Goal: Task Accomplishment & Management: Manage account settings

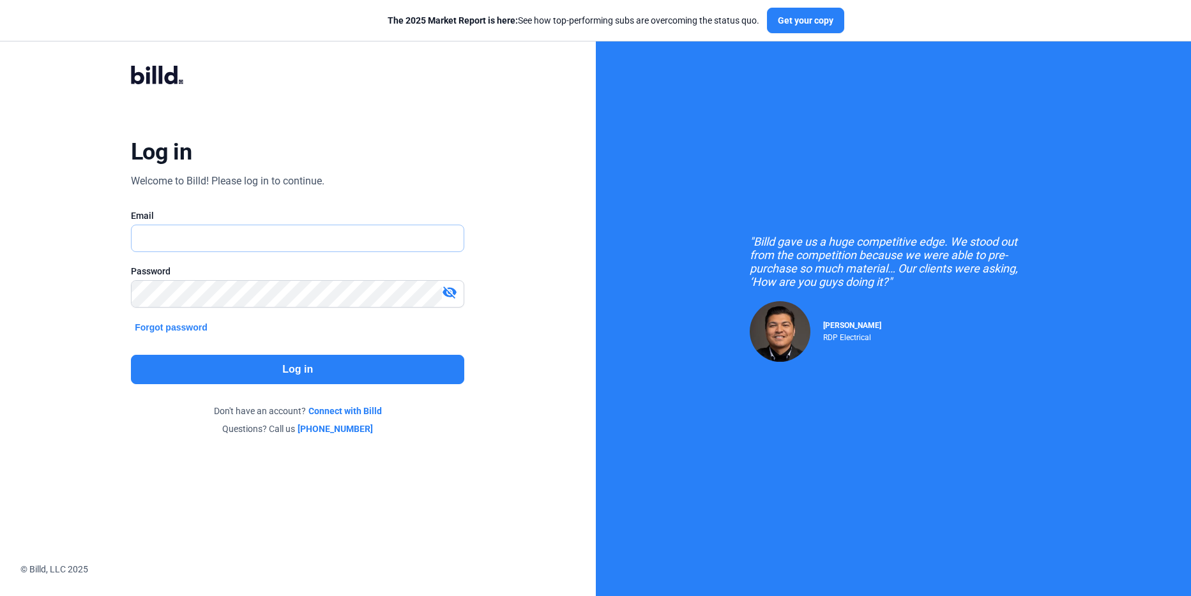
click at [243, 241] on input "text" at bounding box center [291, 238] width 318 height 26
type input "[PERSON_NAME][EMAIL_ADDRESS][DOMAIN_NAME]"
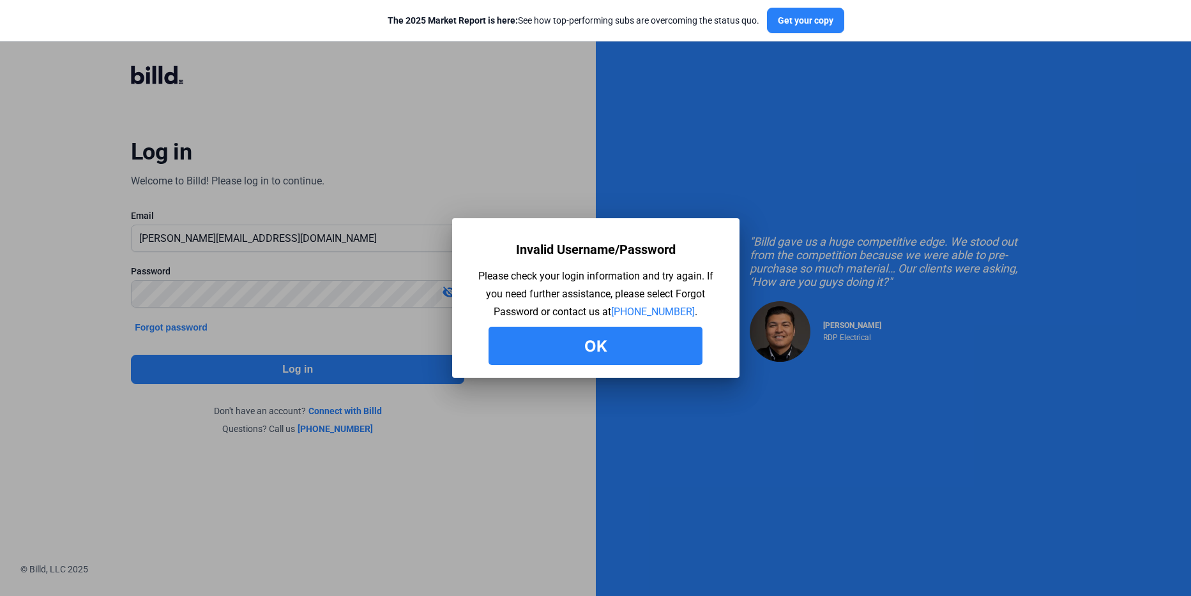
click at [593, 359] on button "Ok" at bounding box center [595, 346] width 214 height 38
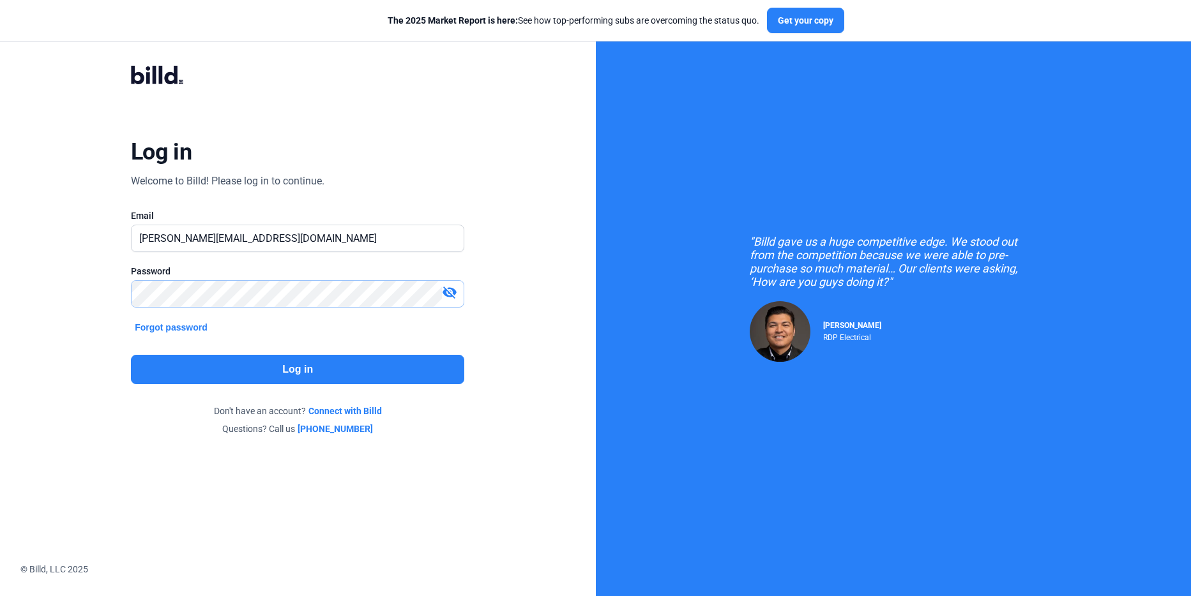
click at [1, 283] on div "Log in Welcome to Billd! Please log in to continue. Email [PERSON_NAME][EMAIL_A…" at bounding box center [298, 250] width 596 height 501
click at [449, 288] on mat-icon "visibility_off" at bounding box center [449, 292] width 15 height 15
click at [268, 361] on button "Log in" at bounding box center [297, 369] width 333 height 29
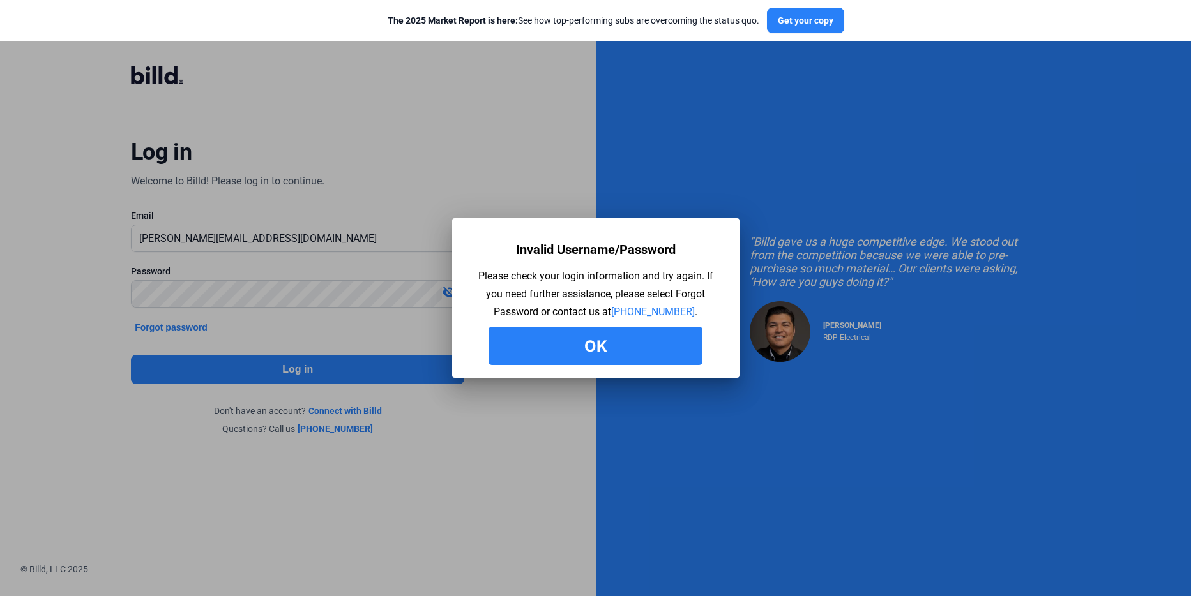
click at [569, 356] on button "Ok" at bounding box center [595, 346] width 214 height 38
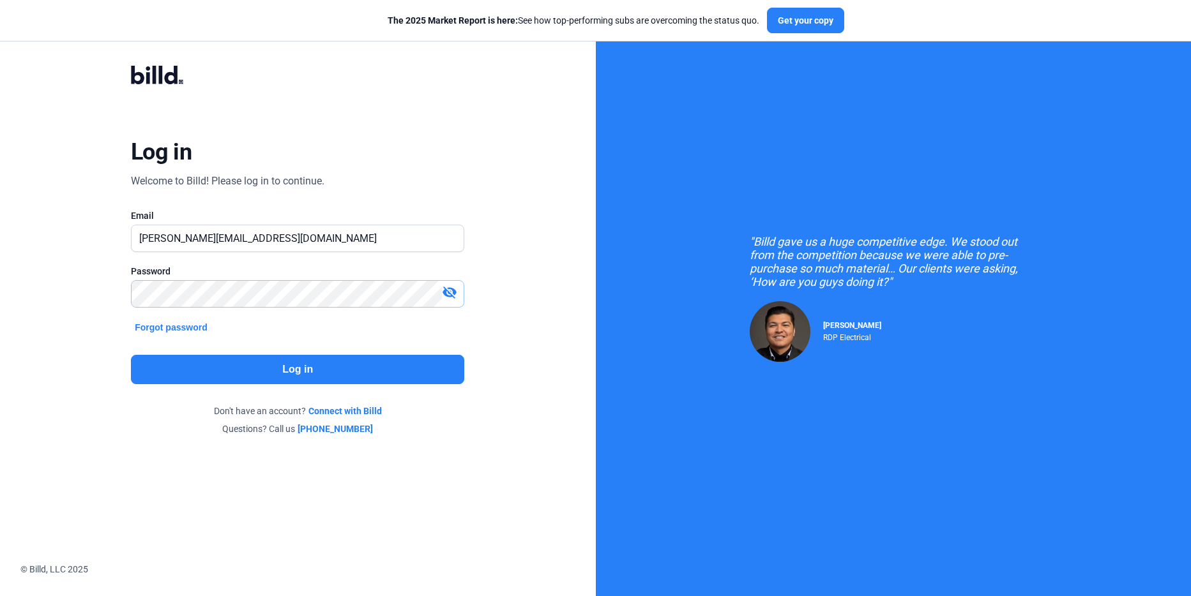
click at [0, 253] on html "We value your privacy We use cookies to enhance your browsing experience, serve…" at bounding box center [595, 298] width 1191 height 596
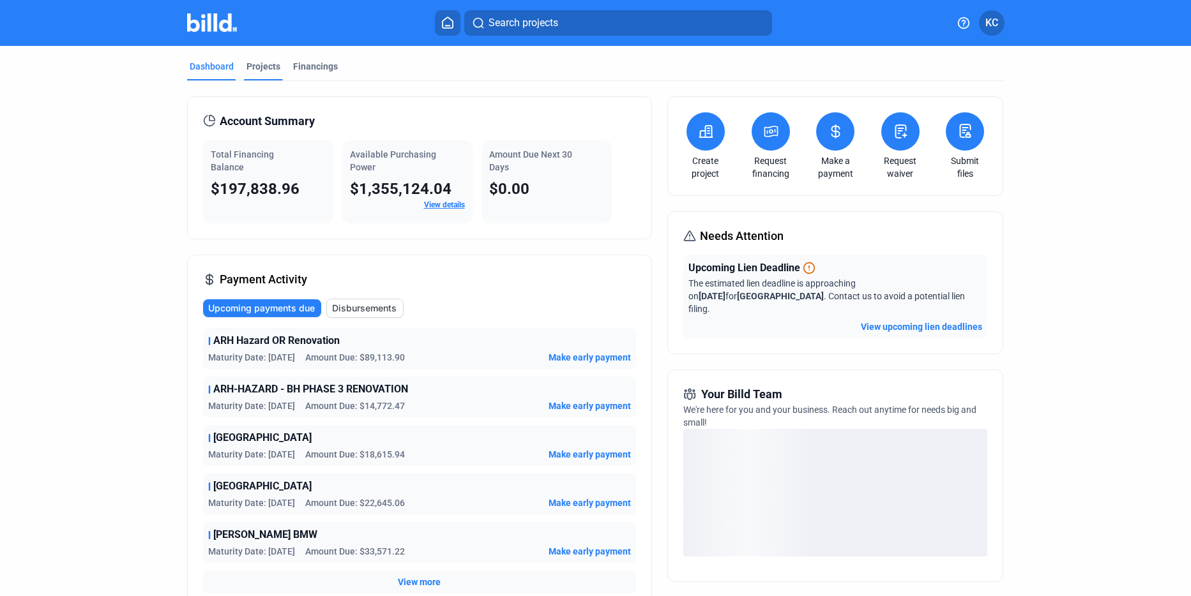
click at [271, 67] on div "Projects" at bounding box center [263, 66] width 34 height 13
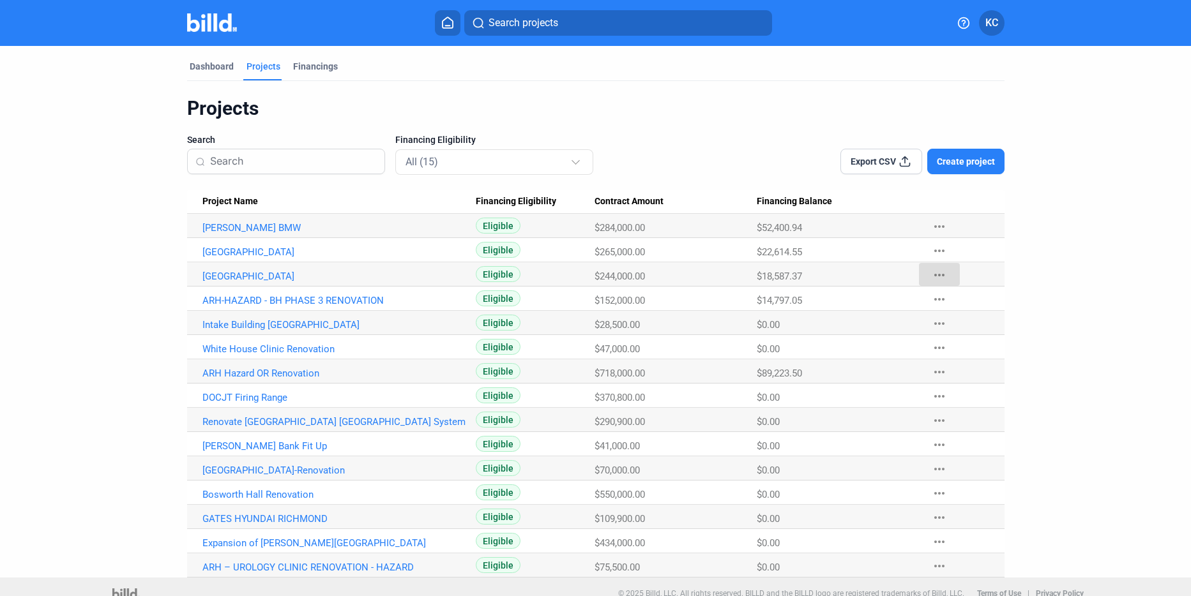
click at [941, 275] on mat-icon "more_horiz" at bounding box center [938, 275] width 15 height 15
click at [1038, 260] on div at bounding box center [595, 298] width 1191 height 596
click at [266, 234] on link "[GEOGRAPHIC_DATA]" at bounding box center [339, 227] width 274 height 11
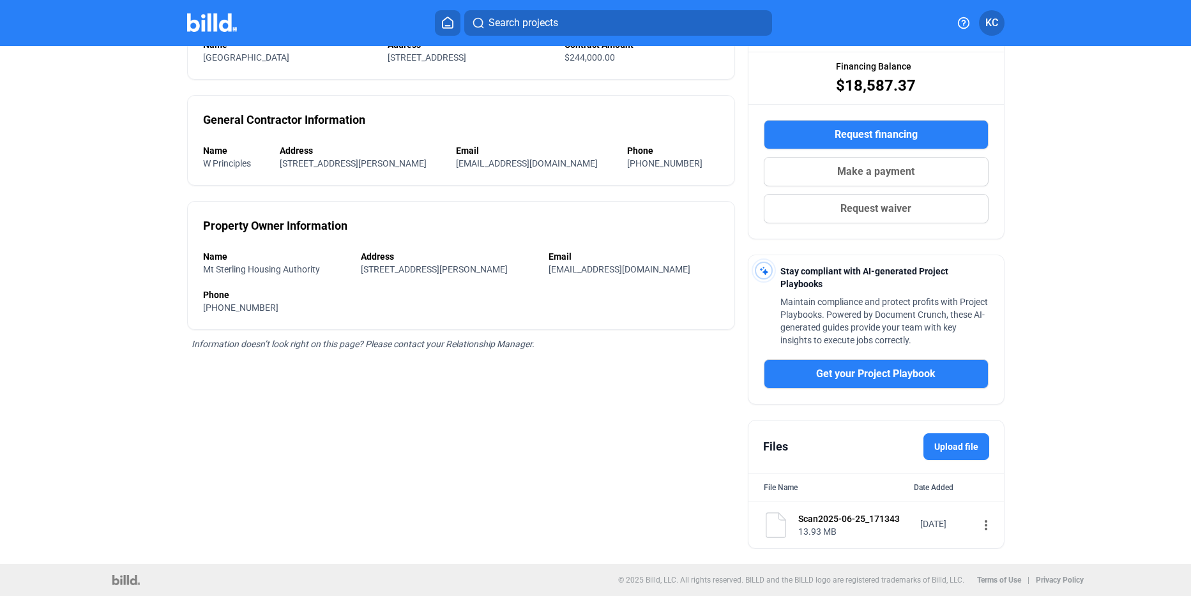
scroll to position [163, 0]
click at [959, 449] on label "Upload file" at bounding box center [956, 447] width 66 height 27
click at [0, 0] on input "Upload file" at bounding box center [0, 0] width 0 height 0
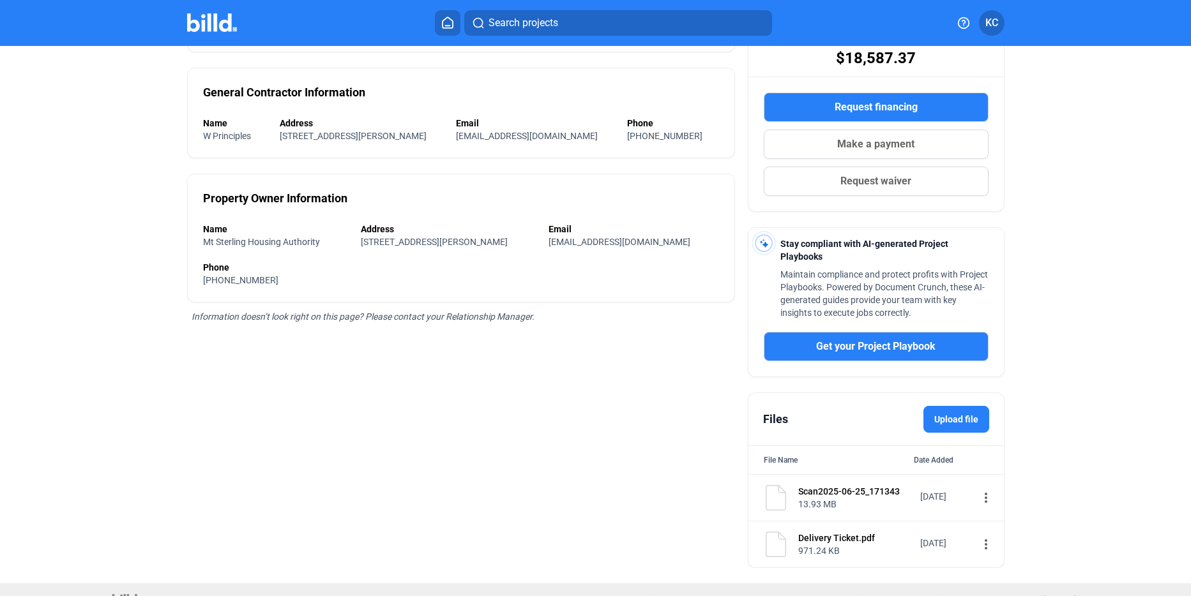
scroll to position [210, 0]
